Goal: Navigation & Orientation: Find specific page/section

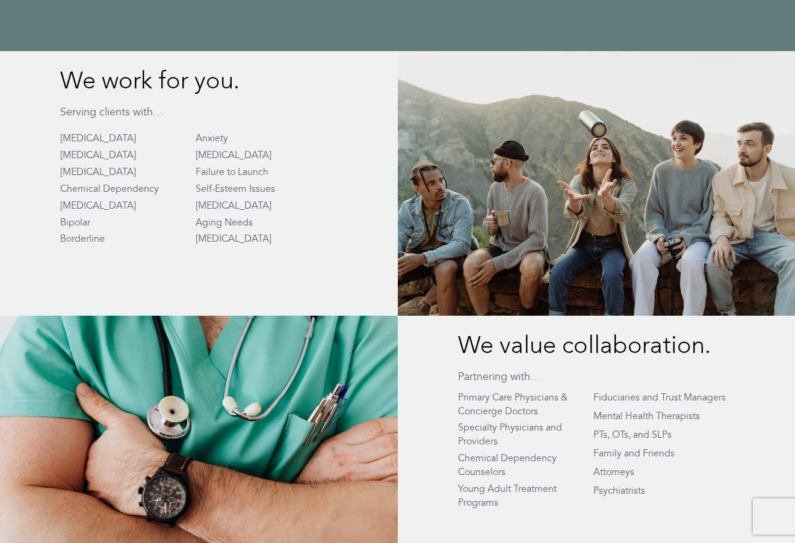
scroll to position [2016, 0]
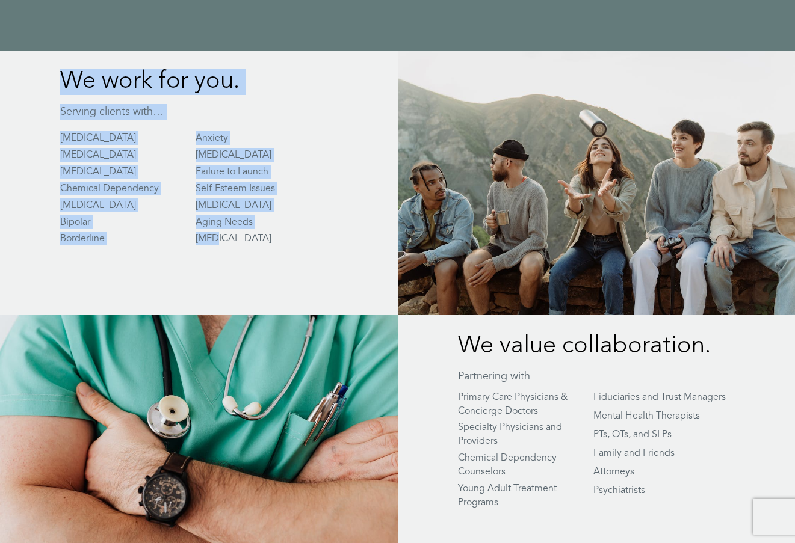
drag, startPoint x: 64, startPoint y: 58, endPoint x: 243, endPoint y: 220, distance: 240.8
click at [243, 217] on div "We work for you. Serving clients with… Traumatic brain injury Anxiety Physical …" at bounding box center [165, 150] width 331 height 199
copy div "We work for you. Serving clients with… Traumatic brain injury Anxiety Physical …"
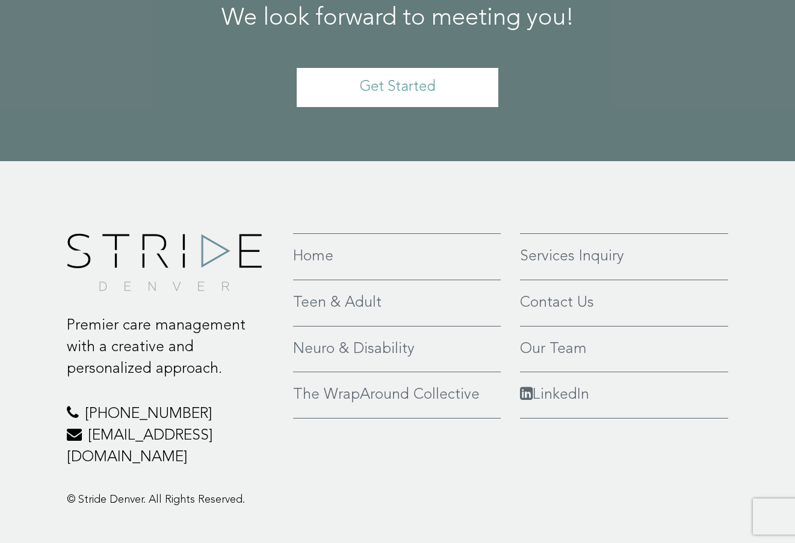
scroll to position [2644, 0]
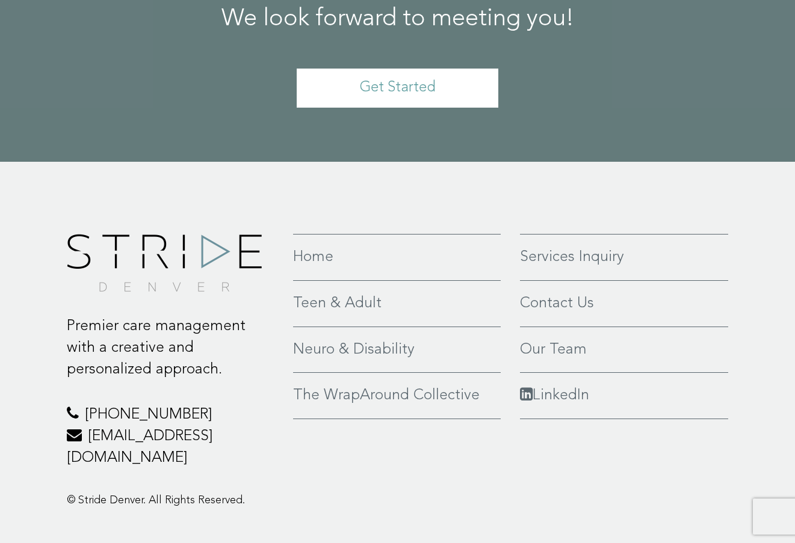
click at [317, 339] on link "Neuro & Disability" at bounding box center [397, 350] width 208 height 22
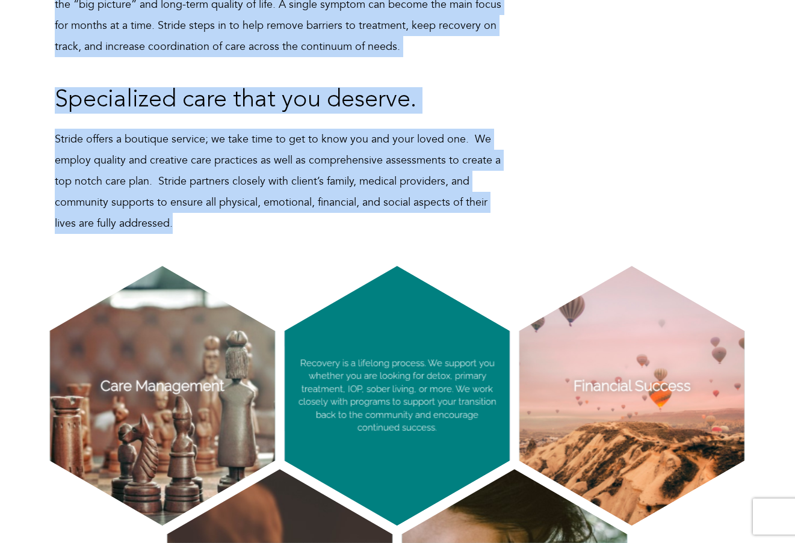
scroll to position [647, 0]
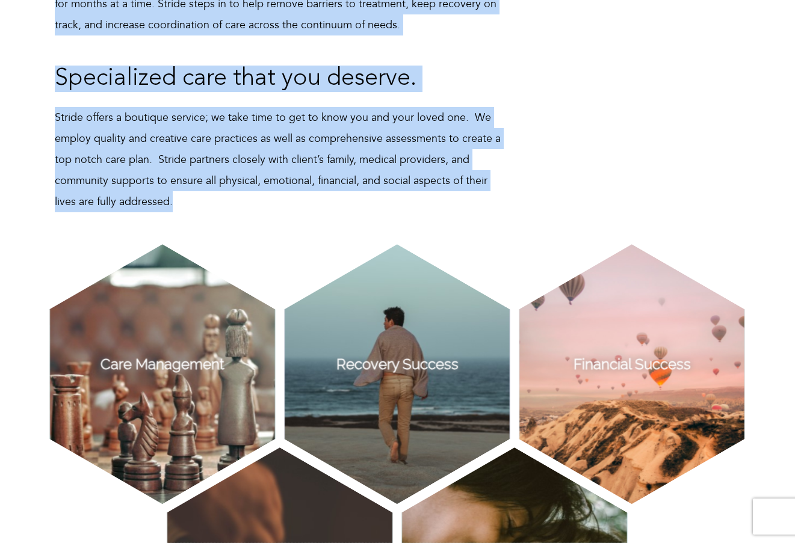
drag, startPoint x: 55, startPoint y: 163, endPoint x: 462, endPoint y: 202, distance: 409.3
click at [462, 202] on div "Complex medical needs… simplified. We partner closely with each client and thei…" at bounding box center [398, 0] width 704 height 435
copy div "Complex medical needs… simplified. We partner closely with each client and thei…"
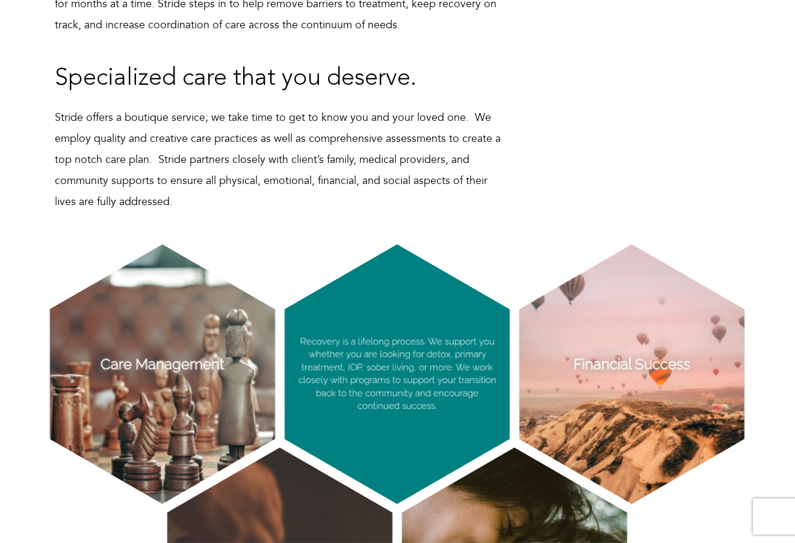
click at [422, 347] on p "Recovery is a lifelong process. We support you whether you are looking for deto…" at bounding box center [397, 374] width 225 height 260
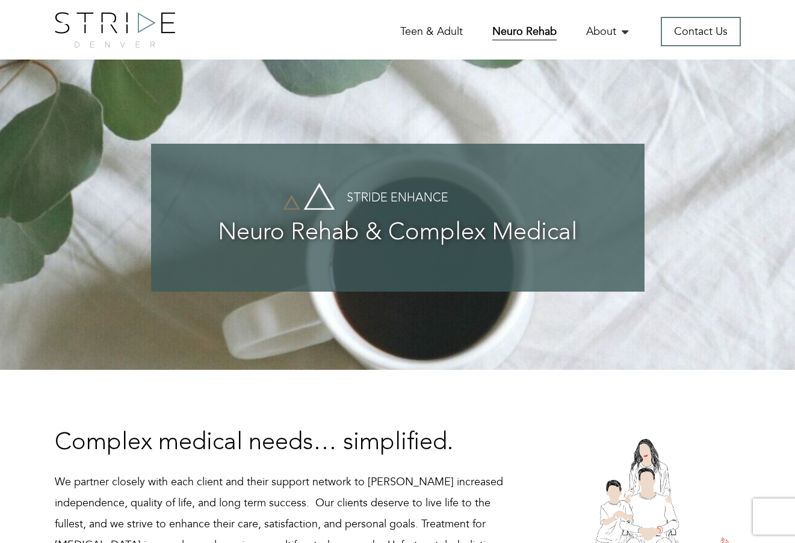
scroll to position [0, 0]
click at [423, 35] on link "Teen & Adult" at bounding box center [431, 32] width 63 height 17
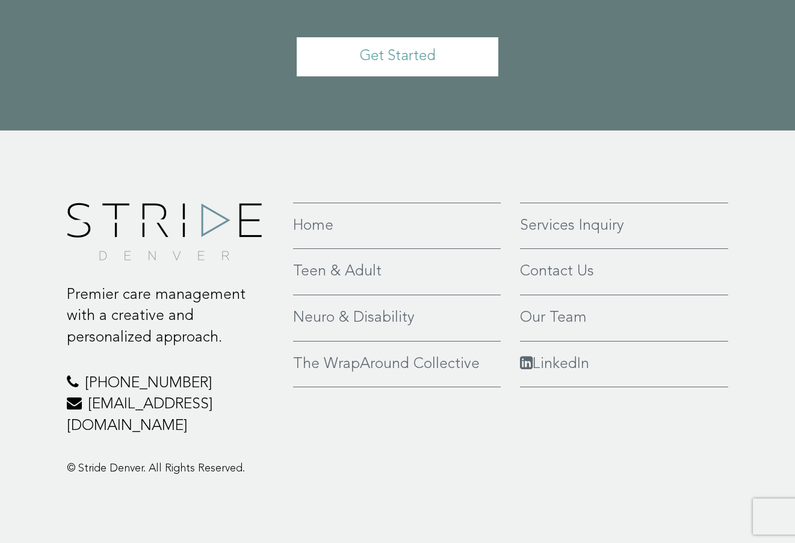
scroll to position [2993, 0]
click at [417, 375] on link "The WrapAround Collective" at bounding box center [397, 365] width 208 height 22
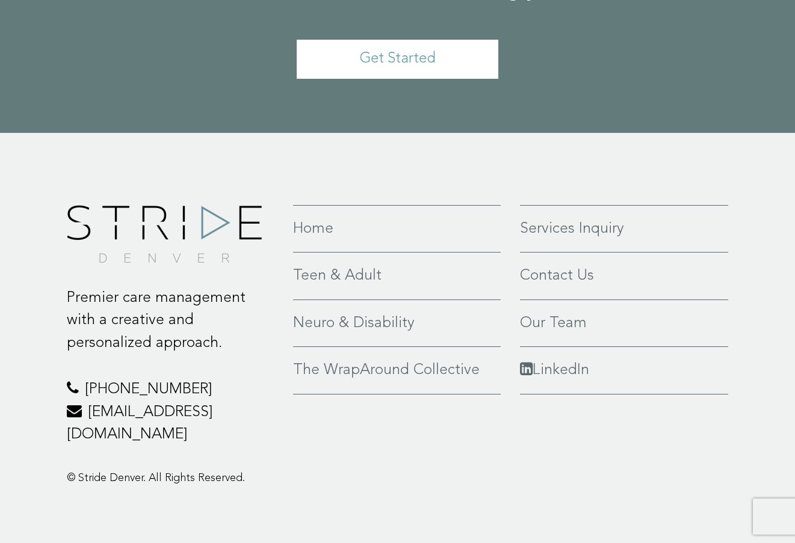
scroll to position [2731, 0]
